Goal: Transaction & Acquisition: Purchase product/service

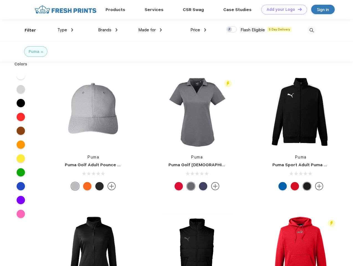
scroll to position [0, 0]
click at [282, 9] on link "Add your Logo Design Tool" at bounding box center [284, 10] width 46 height 10
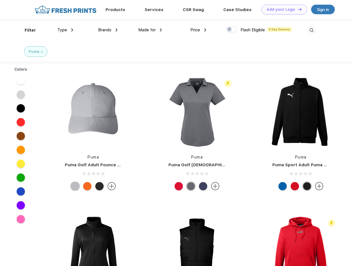
click at [0, 0] on div "Design Tool" at bounding box center [0, 0] width 0 height 0
click at [297, 9] on link "Add your Logo Design Tool" at bounding box center [284, 10] width 46 height 10
click at [27, 30] on div "Filter" at bounding box center [30, 30] width 11 height 6
click at [65, 30] on span "Type" at bounding box center [62, 29] width 10 height 5
click at [108, 30] on span "Brands" at bounding box center [104, 29] width 13 height 5
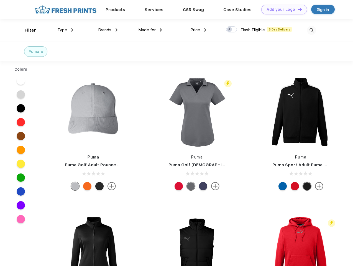
click at [150, 30] on span "Made for" at bounding box center [146, 29] width 17 height 5
click at [198, 30] on span "Price" at bounding box center [195, 29] width 10 height 5
click at [232, 30] on div at bounding box center [231, 29] width 11 height 6
click at [230, 30] on input "checkbox" at bounding box center [228, 28] width 4 height 4
click at [311, 30] on img at bounding box center [311, 30] width 9 height 9
